Goal: Task Accomplishment & Management: Manage account settings

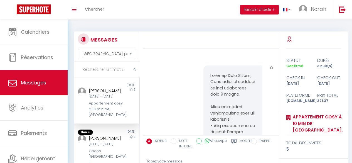
select select "message"
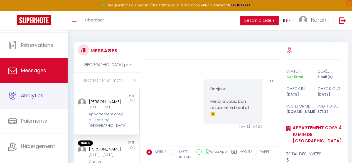
scroll to position [1569, 0]
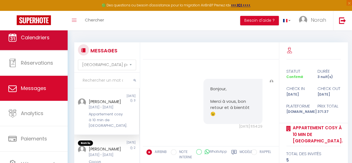
click at [48, 43] on link "Calendriers" at bounding box center [34, 37] width 68 height 25
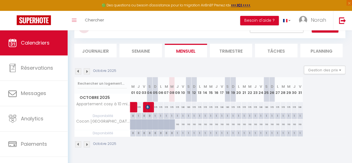
scroll to position [30, 0]
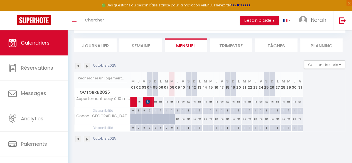
drag, startPoint x: 153, startPoint y: 109, endPoint x: 189, endPoint y: 112, distance: 36.3
click at [189, 112] on tr "Disponibilité 0 1 0 0 1 1 1 1 1 1 1 1 1" at bounding box center [189, 110] width 228 height 6
click at [152, 90] on th "D 05" at bounding box center [155, 84] width 6 height 25
click at [157, 108] on div "1" at bounding box center [154, 109] width 5 height 5
select select "1"
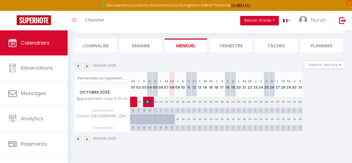
type input "Dim 05 Octobre 2025"
type input "Lun 06 Octobre 2025"
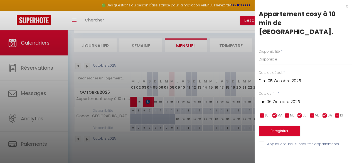
click at [348, 5] on div "x Appartement cosy à 10 min de [GEOGRAPHIC_DATA]. Disponibilité * Disponible In…" at bounding box center [302, 76] width 97 height 153
click at [344, 7] on div "x" at bounding box center [300, 6] width 93 height 7
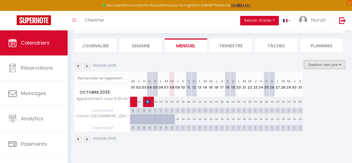
click at [312, 65] on button "Gestion des prix" at bounding box center [324, 64] width 41 height 8
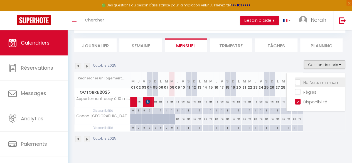
click at [295, 82] on input "Nb Nuits minimum" at bounding box center [320, 82] width 50 height 6
checkbox input "true"
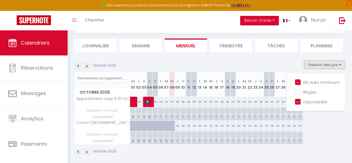
click at [326, 134] on div "Octobre 2025 M 01 J 02 V 03 S 04 D 05 L 06 M 07 M 08 J 09 V 10 S 11 D 12 L 13 M…" at bounding box center [209, 108] width 271 height 73
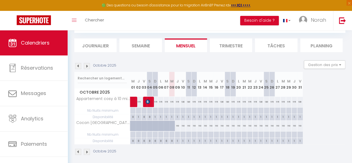
click at [161, 96] on div "115" at bounding box center [161, 101] width 6 height 10
type input "115"
select select "1"
type input "Lun 06 Octobre 2025"
type input "[DATE]"
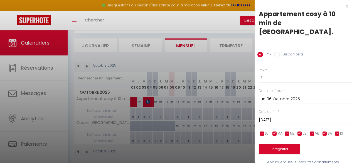
click at [277, 52] on input "Disponibilité" at bounding box center [277, 55] width 6 height 6
radio input "true"
radio input "false"
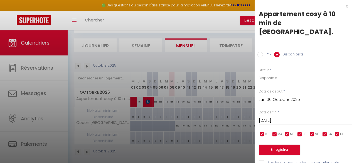
scroll to position [4, 0]
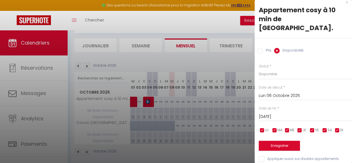
click at [342, 3] on div "x" at bounding box center [300, 2] width 93 height 7
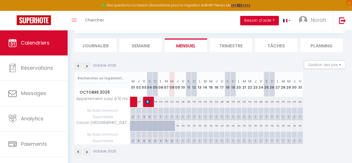
click at [256, 22] on button "Besoin d'aide ?" at bounding box center [259, 20] width 39 height 9
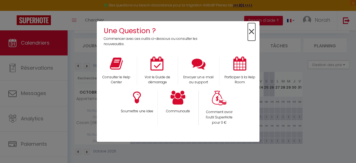
click at [251, 34] on span "×" at bounding box center [252, 32] width 8 height 18
